Goal: Check status: Check status

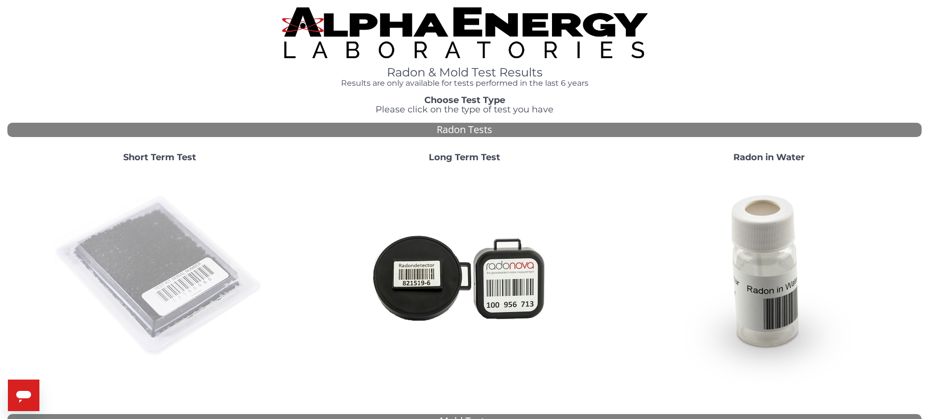
click at [169, 247] on img at bounding box center [160, 277] width 212 height 212
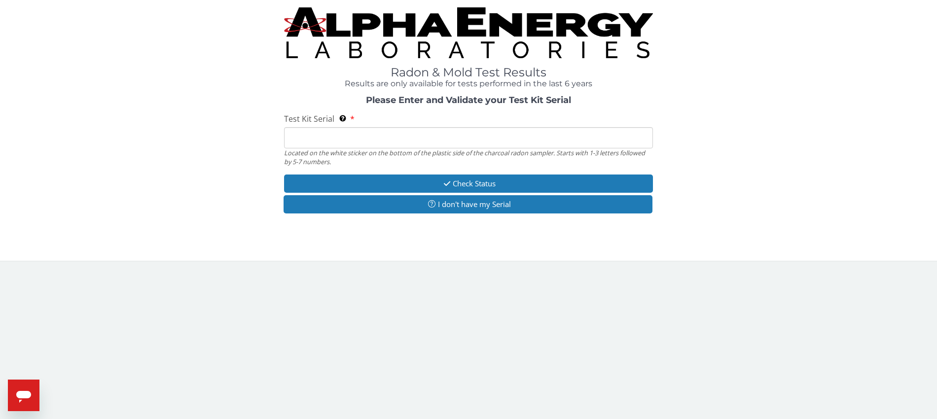
click at [479, 147] on input "Test Kit Serial Located on the white sticker on the bottom of the plastic side …" at bounding box center [468, 137] width 369 height 21
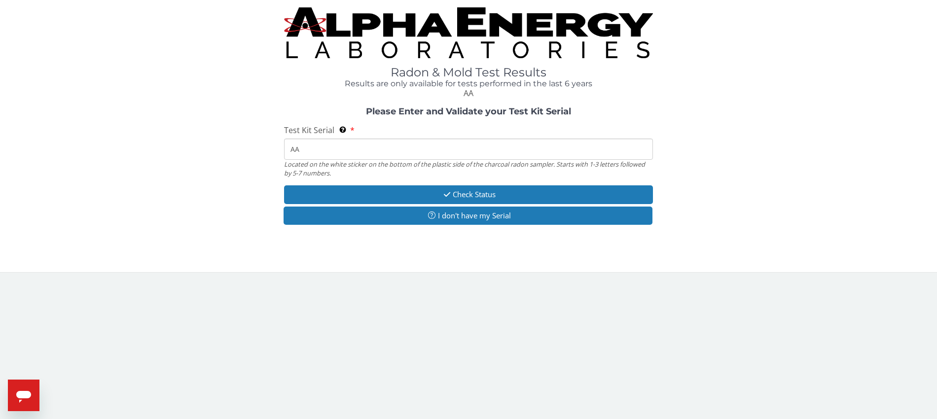
click at [447, 156] on input "AA" at bounding box center [468, 149] width 369 height 21
type input "AA753160"
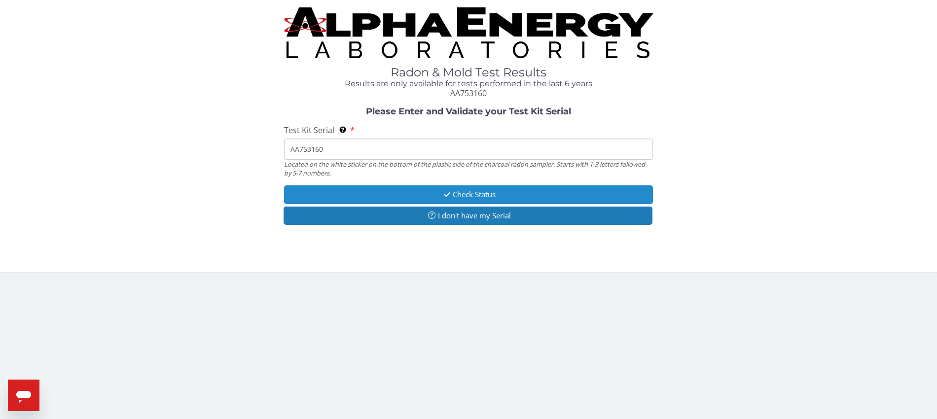
click at [507, 192] on button "Check Status" at bounding box center [468, 194] width 369 height 18
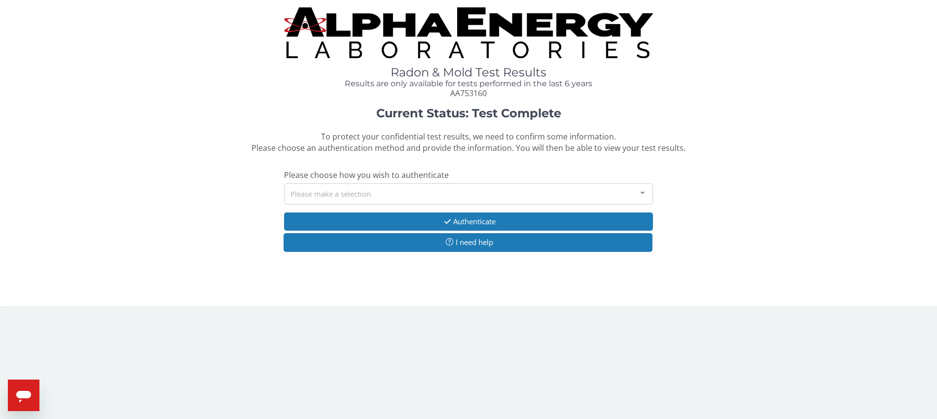
click at [504, 192] on div "Please make a selection" at bounding box center [468, 193] width 369 height 21
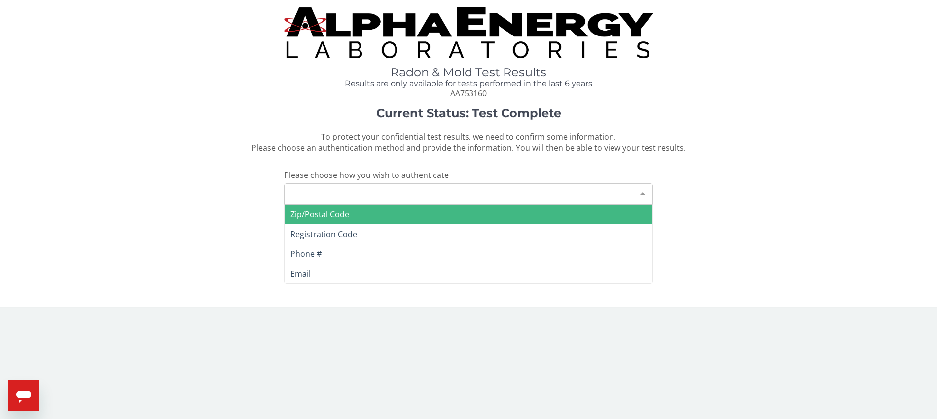
click at [363, 223] on span "Zip/Postal Code" at bounding box center [468, 215] width 368 height 20
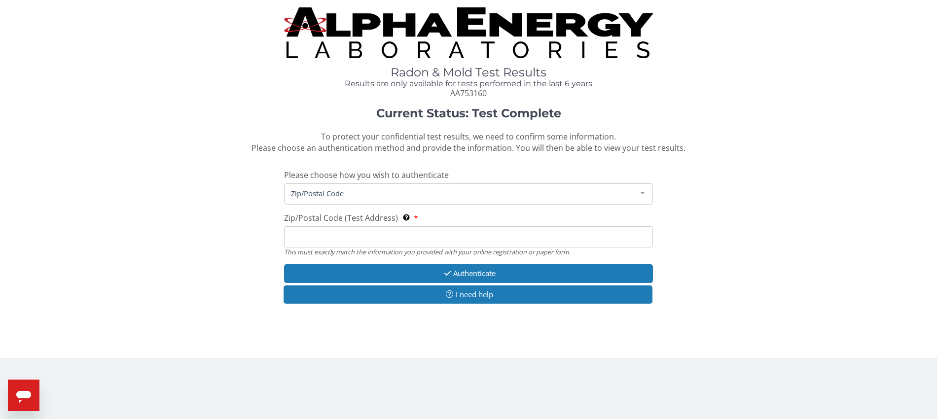
click at [381, 202] on div "Zip/Postal Code" at bounding box center [468, 193] width 369 height 21
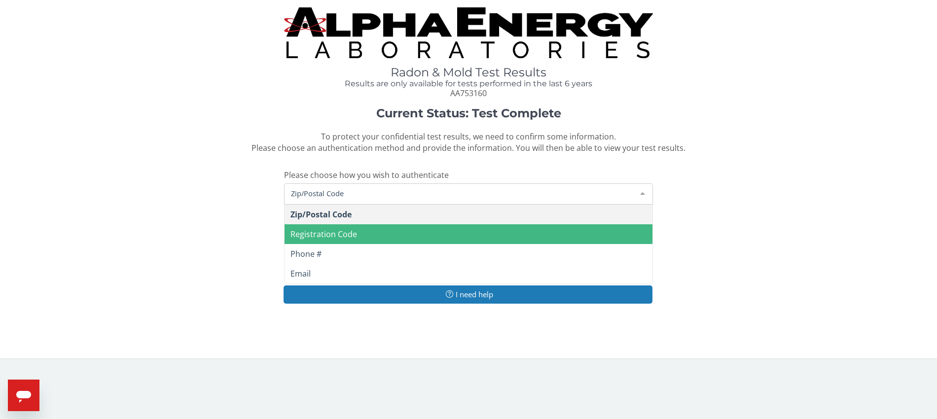
click at [377, 230] on span "Registration Code" at bounding box center [468, 234] width 368 height 20
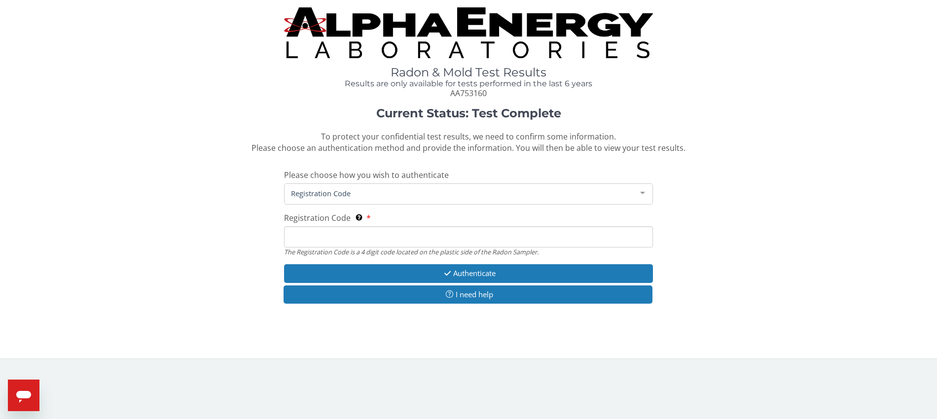
click at [372, 242] on input "Registration Code The Registration Code is a 4 digit code located on the plasti…" at bounding box center [468, 236] width 369 height 21
type input "786A"
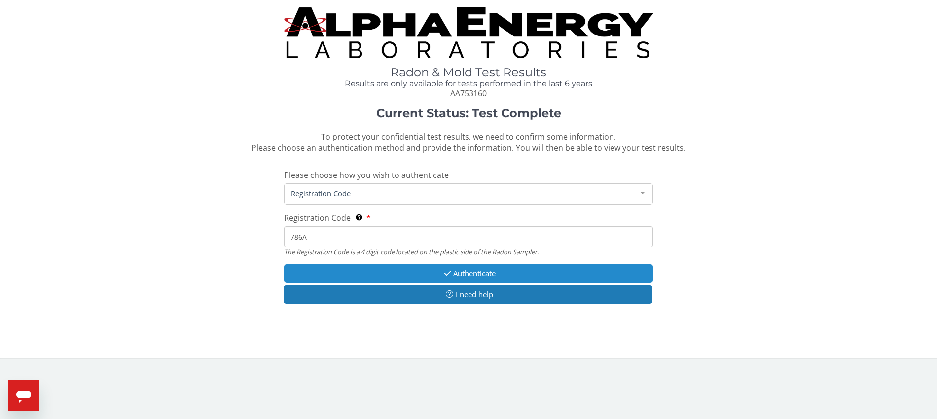
click at [504, 270] on button "Authenticate" at bounding box center [468, 273] width 369 height 18
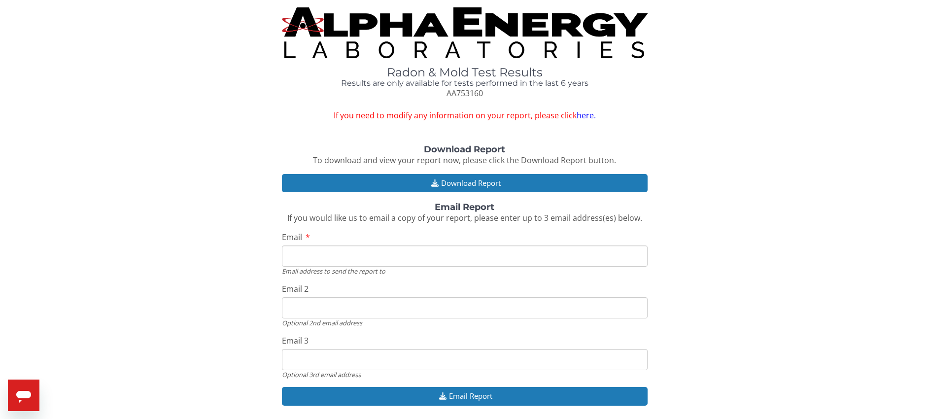
click at [587, 114] on link "here." at bounding box center [586, 115] width 19 height 11
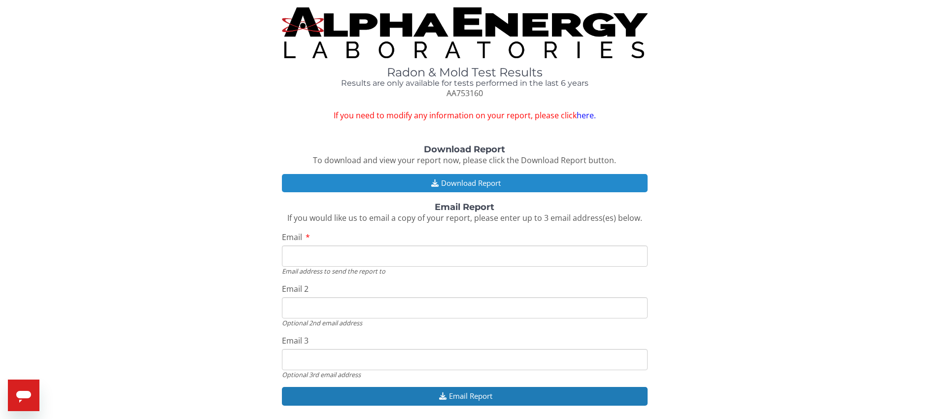
click at [509, 188] on button "Download Report" at bounding box center [465, 183] width 366 height 18
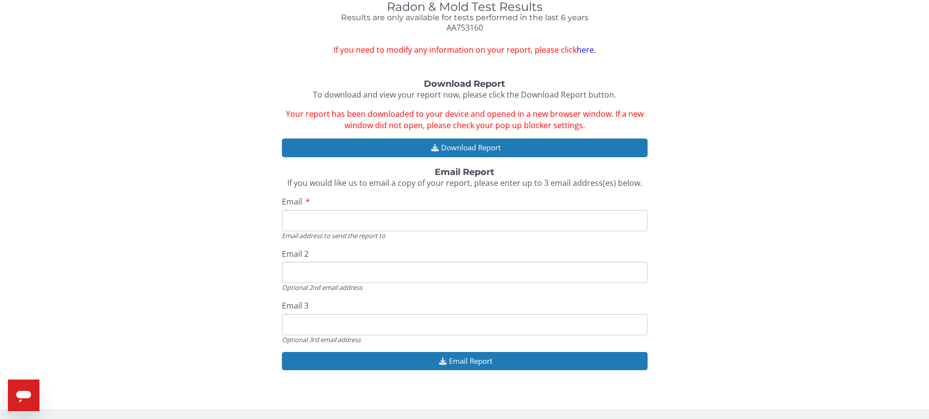
scroll to position [66, 0]
click at [392, 218] on input "Email" at bounding box center [465, 219] width 366 height 21
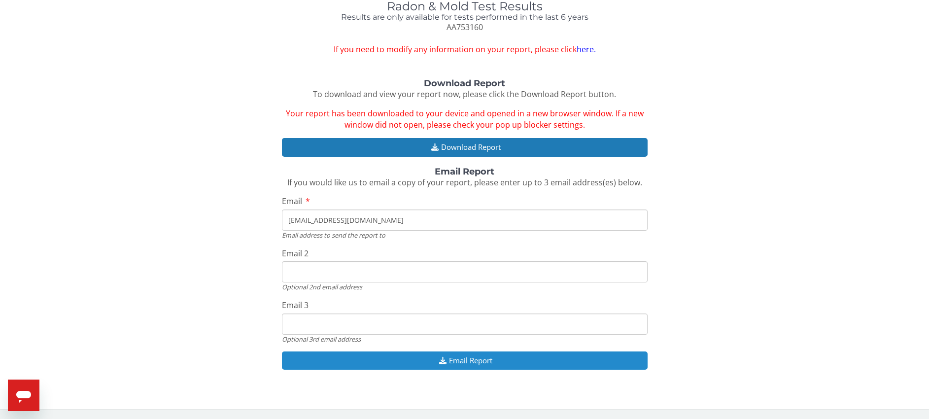
type input "ceceb@arusconsulting.com"
click at [470, 356] on button "Email Report" at bounding box center [465, 360] width 366 height 18
